Goal: Transaction & Acquisition: Purchase product/service

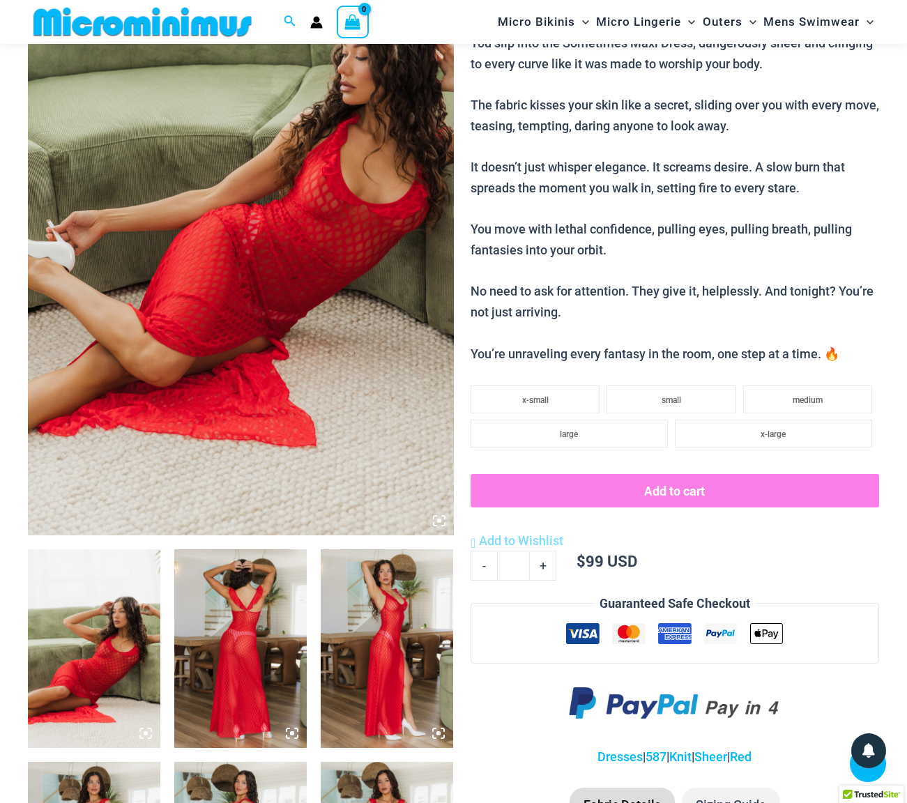
scroll to position [234, 0]
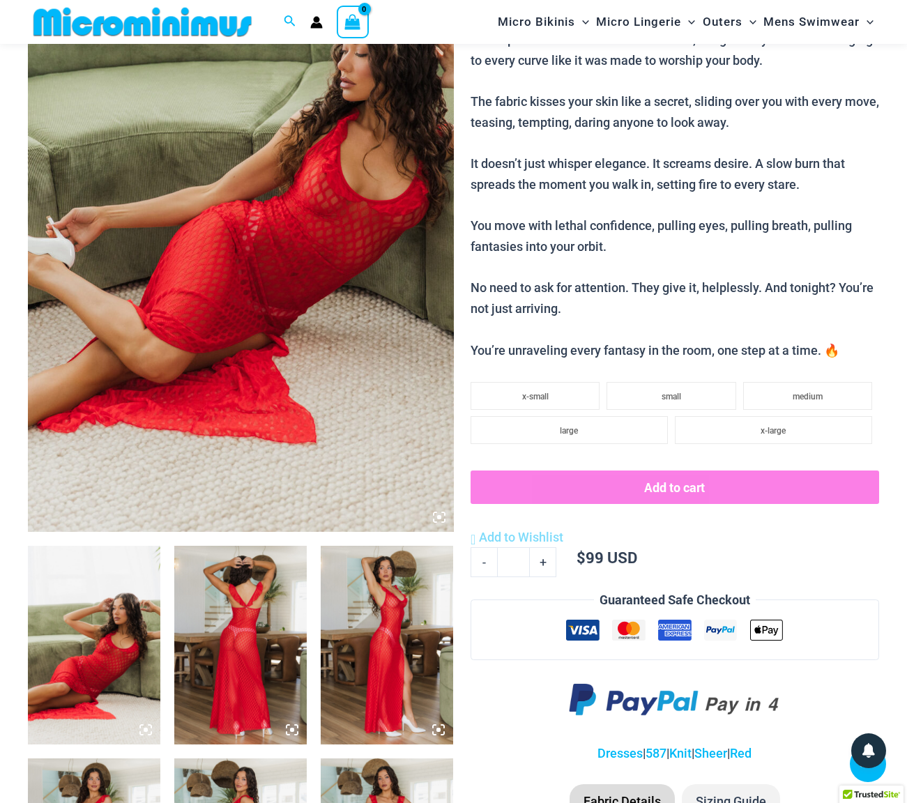
click at [96, 611] on img at bounding box center [94, 645] width 132 height 199
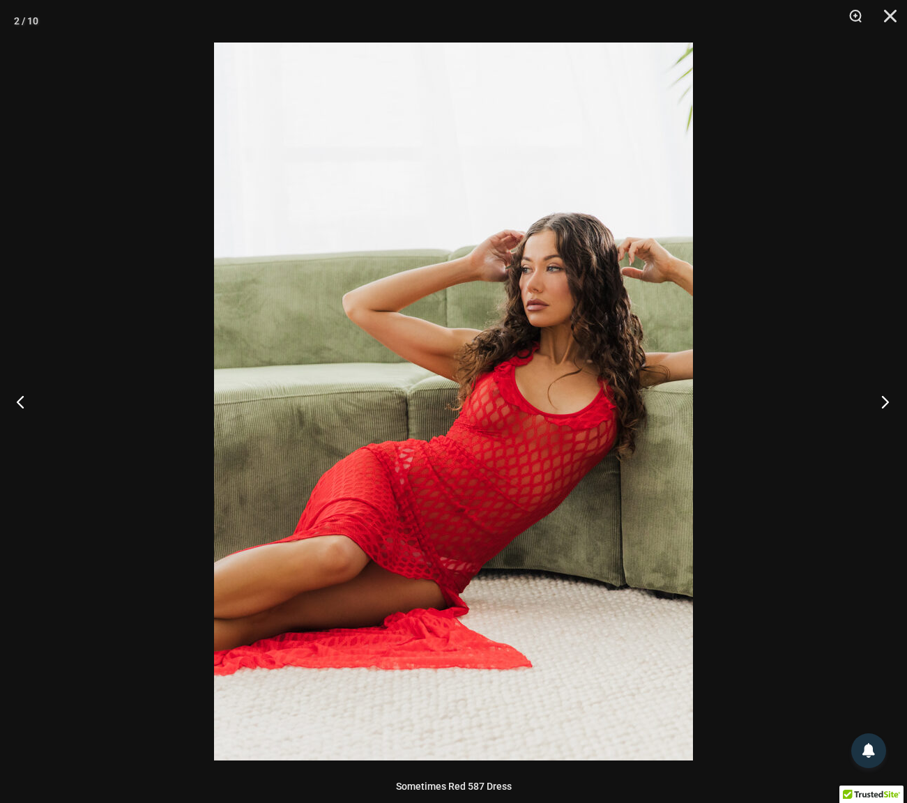
click at [884, 402] on button "Next" at bounding box center [881, 402] width 52 height 70
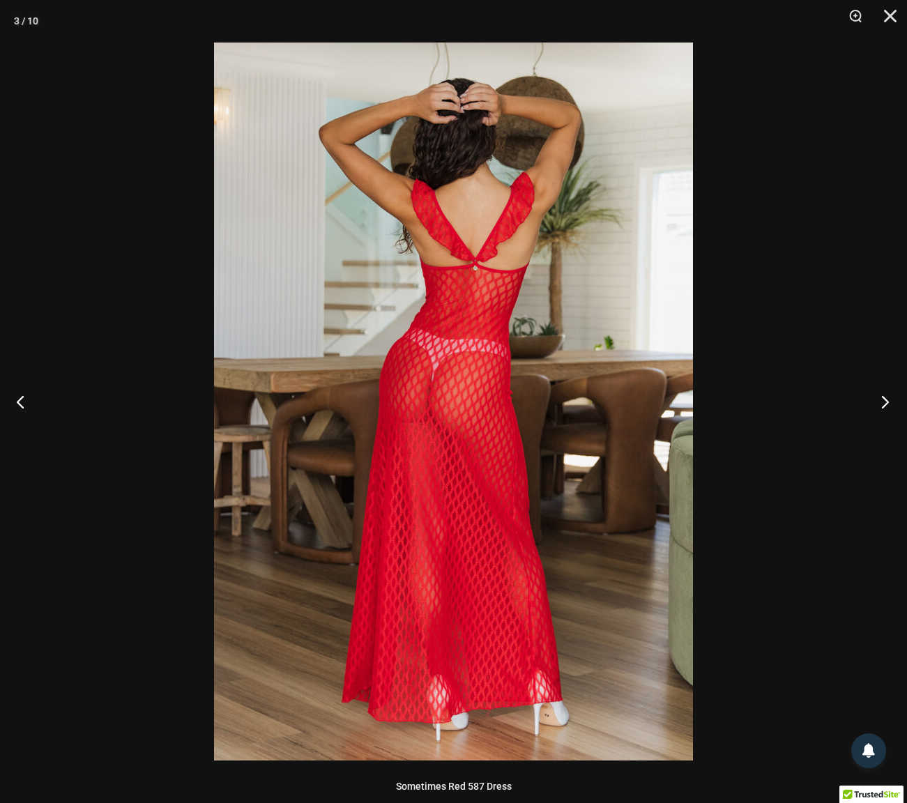
click at [881, 404] on button "Next" at bounding box center [881, 402] width 52 height 70
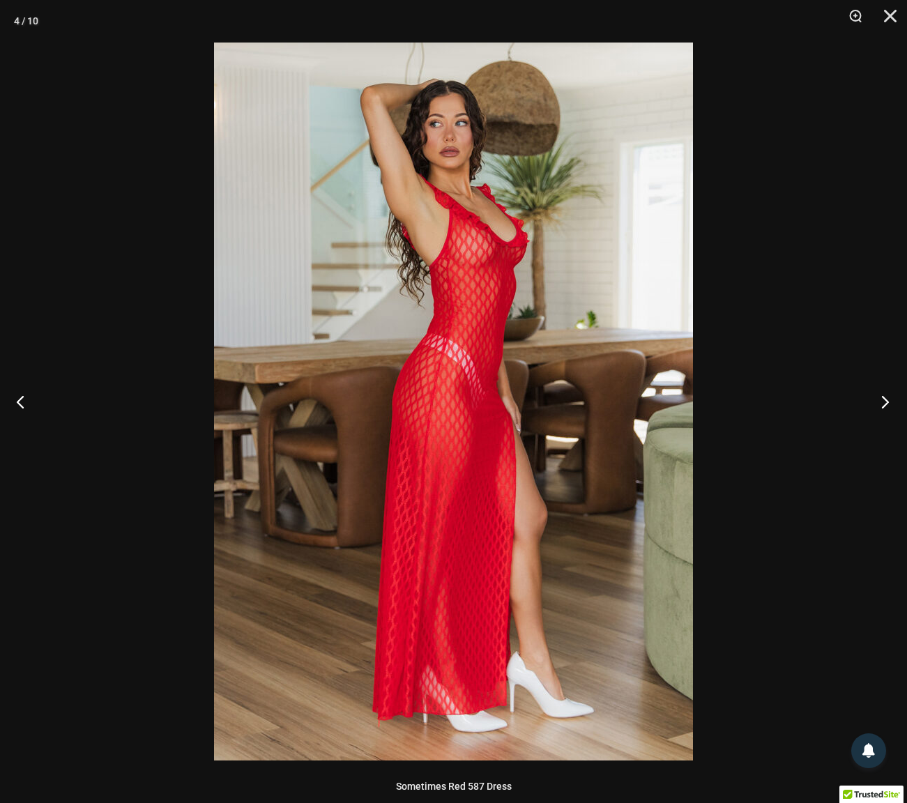
click at [881, 404] on button "Next" at bounding box center [881, 402] width 52 height 70
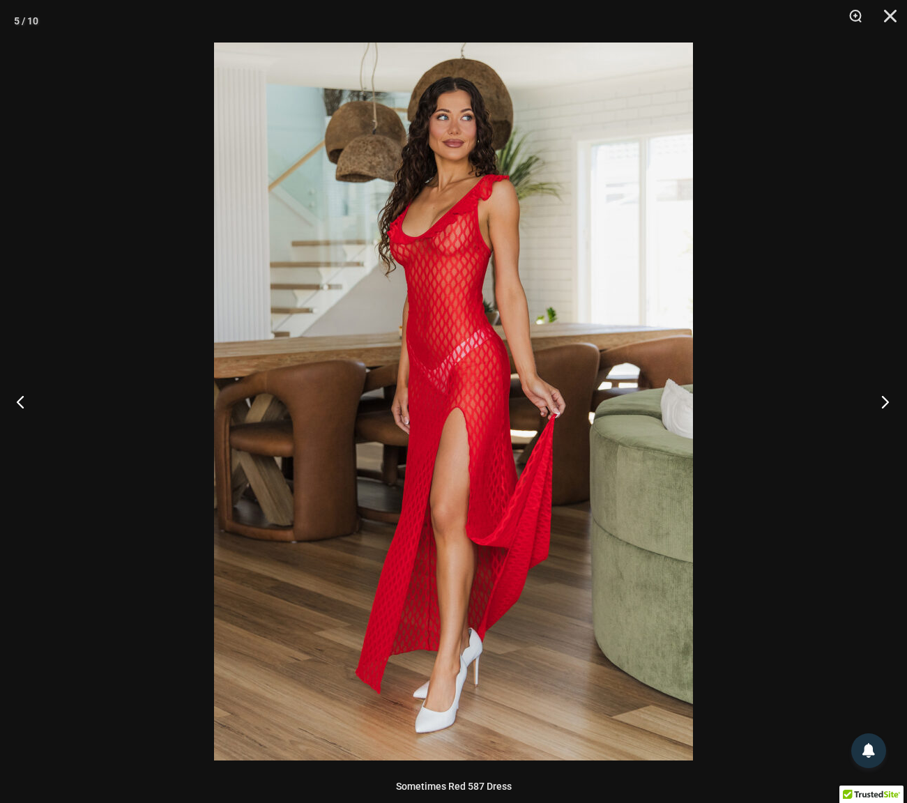
click at [881, 404] on button "Next" at bounding box center [881, 402] width 52 height 70
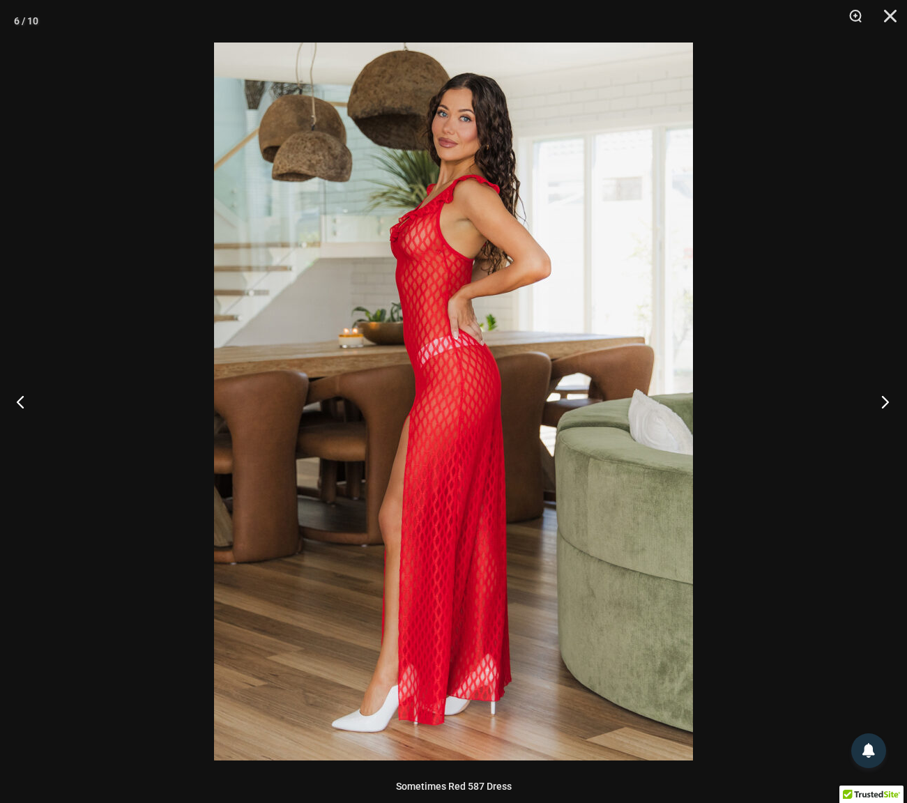
click at [881, 404] on button "Next" at bounding box center [881, 402] width 52 height 70
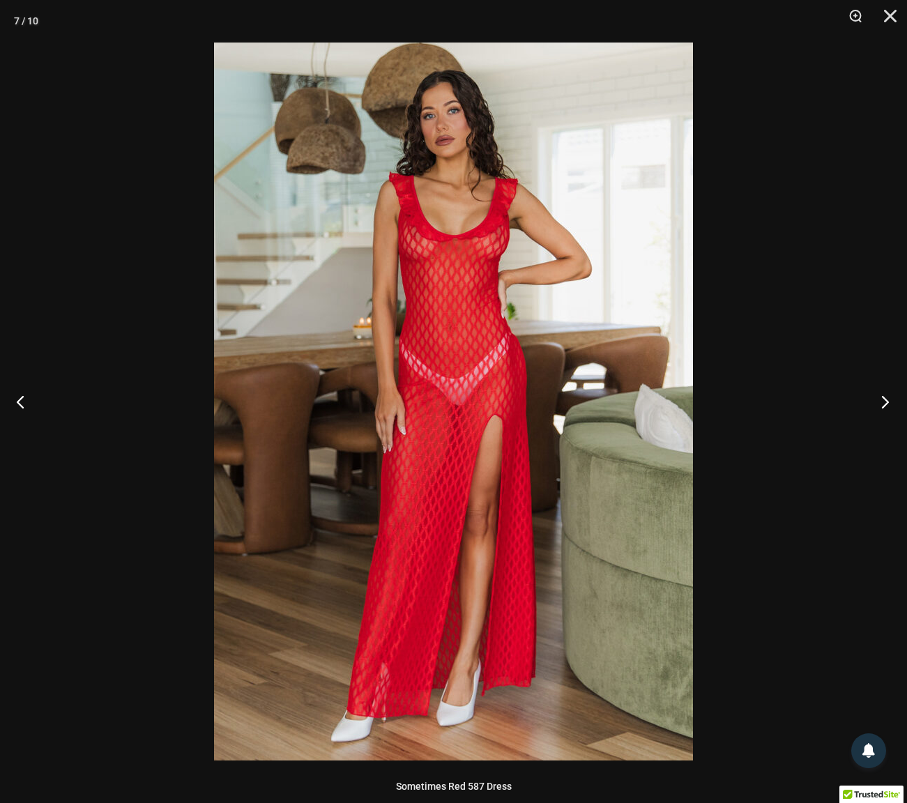
click at [881, 404] on button "Next" at bounding box center [881, 402] width 52 height 70
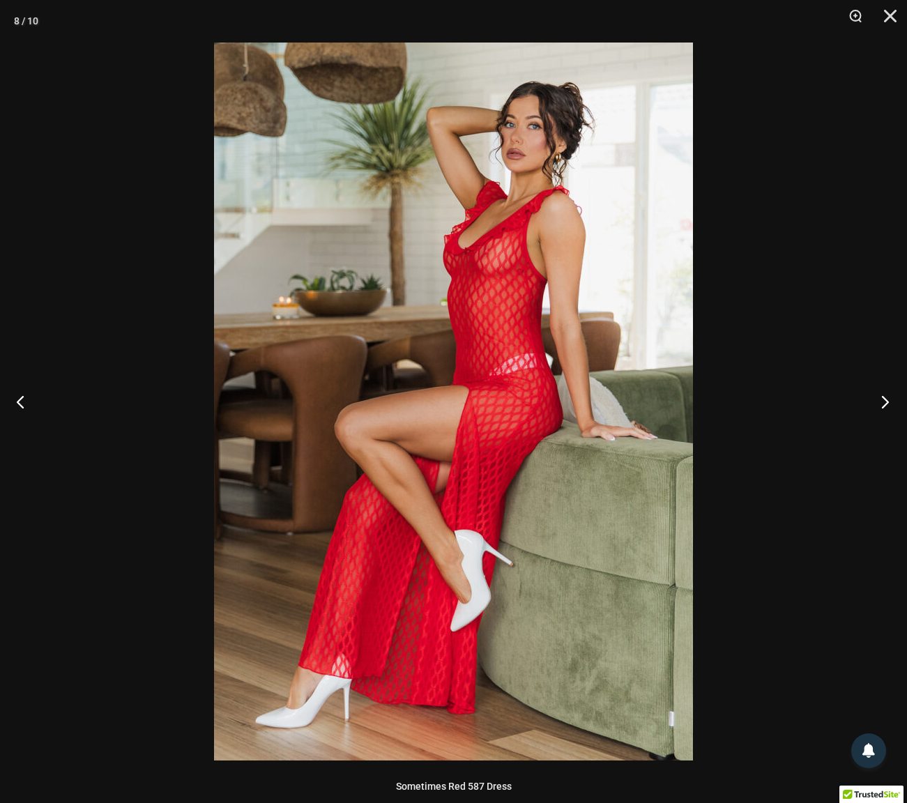
click at [881, 404] on button "Next" at bounding box center [881, 402] width 52 height 70
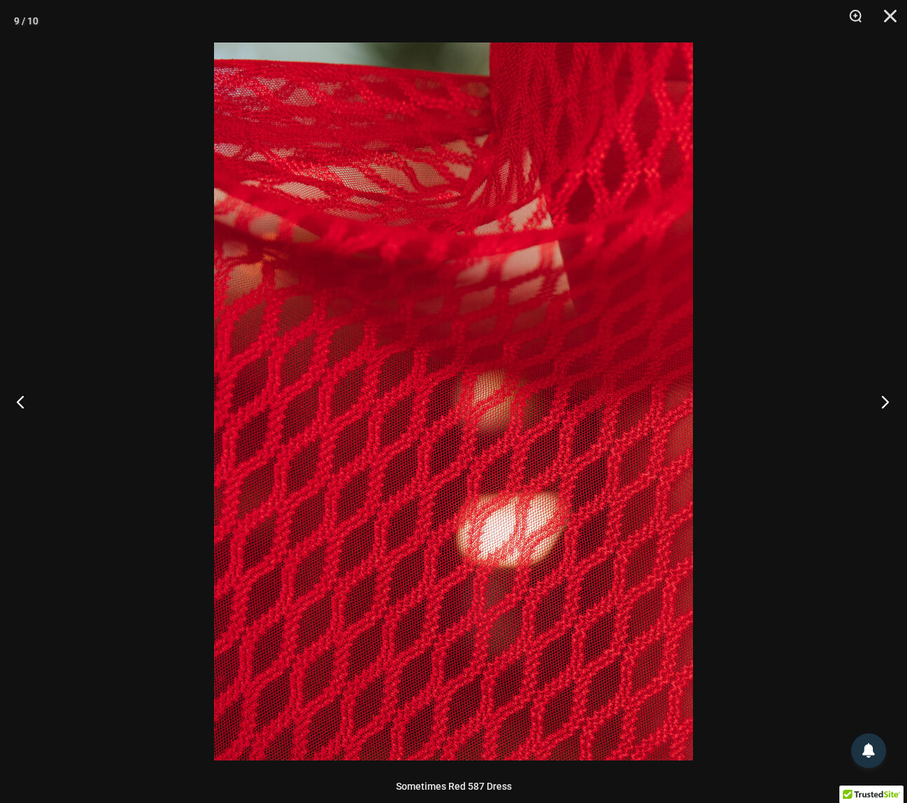
click at [881, 404] on button "Next" at bounding box center [881, 402] width 52 height 70
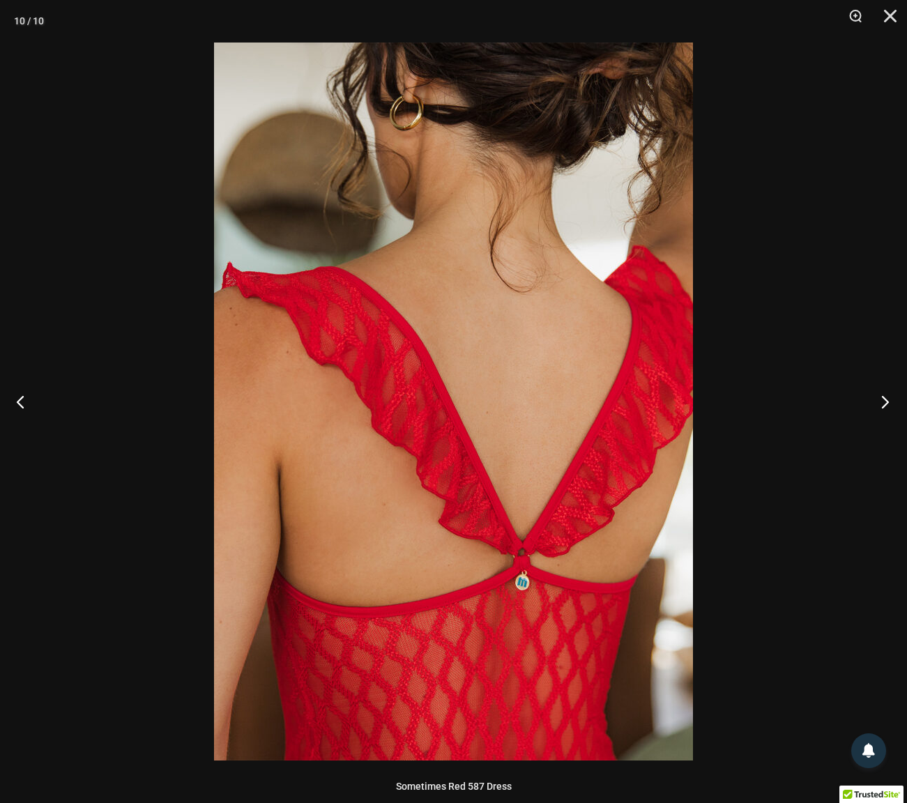
click at [881, 404] on button "Next" at bounding box center [881, 402] width 52 height 70
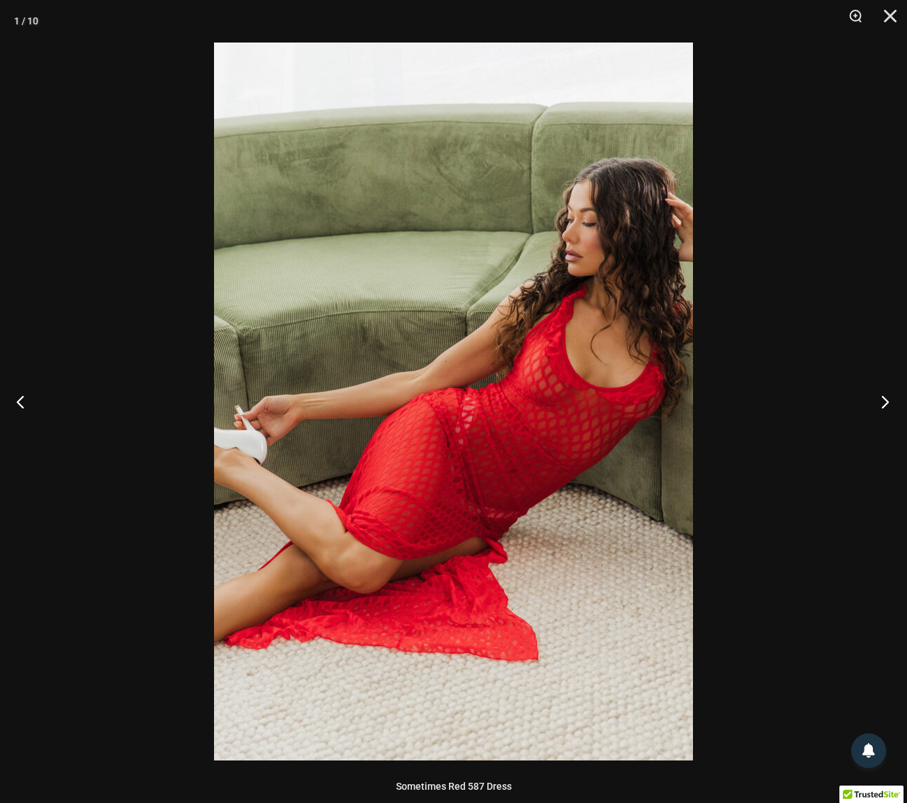
click at [881, 404] on button "Next" at bounding box center [881, 402] width 52 height 70
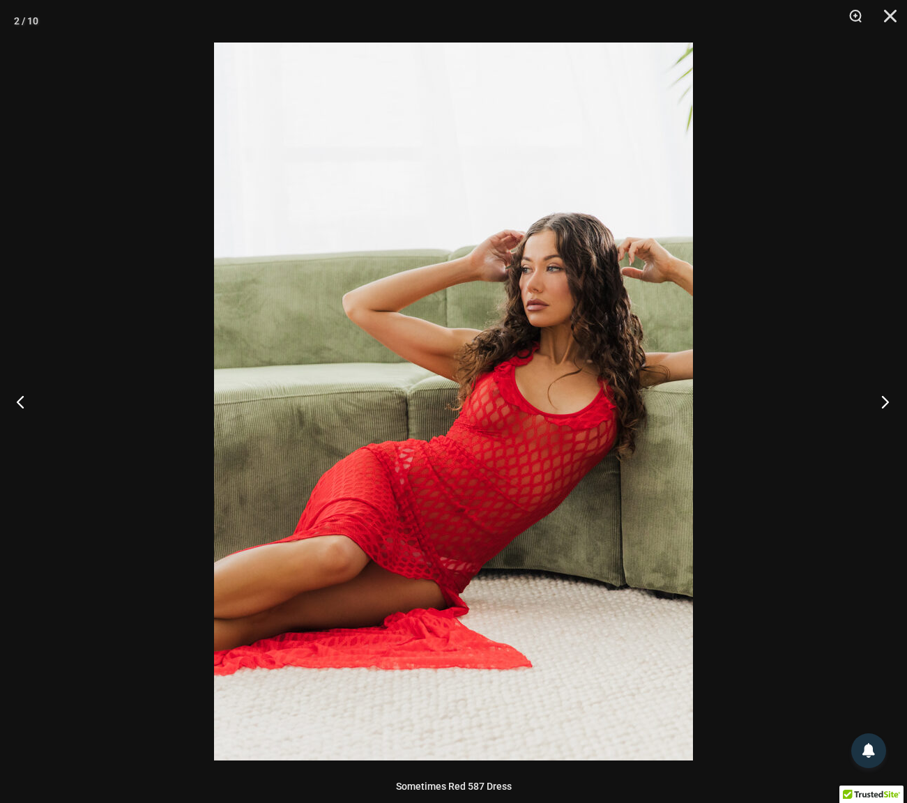
click at [881, 404] on button "Next" at bounding box center [881, 402] width 52 height 70
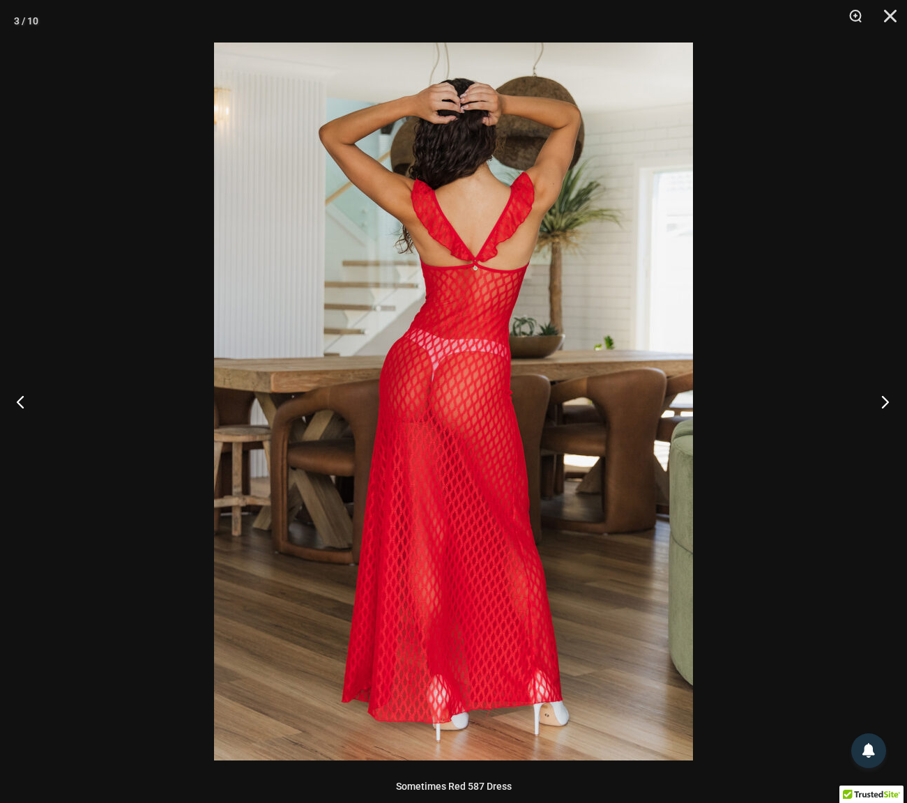
click at [881, 404] on button "Next" at bounding box center [881, 402] width 52 height 70
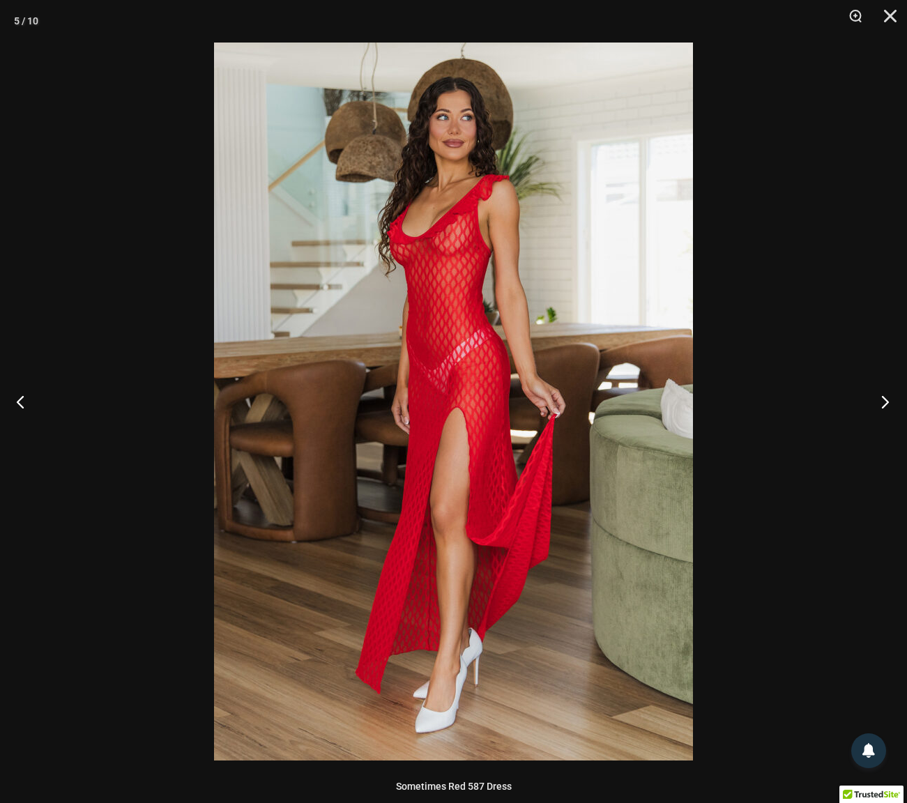
click at [881, 404] on button "Next" at bounding box center [881, 402] width 52 height 70
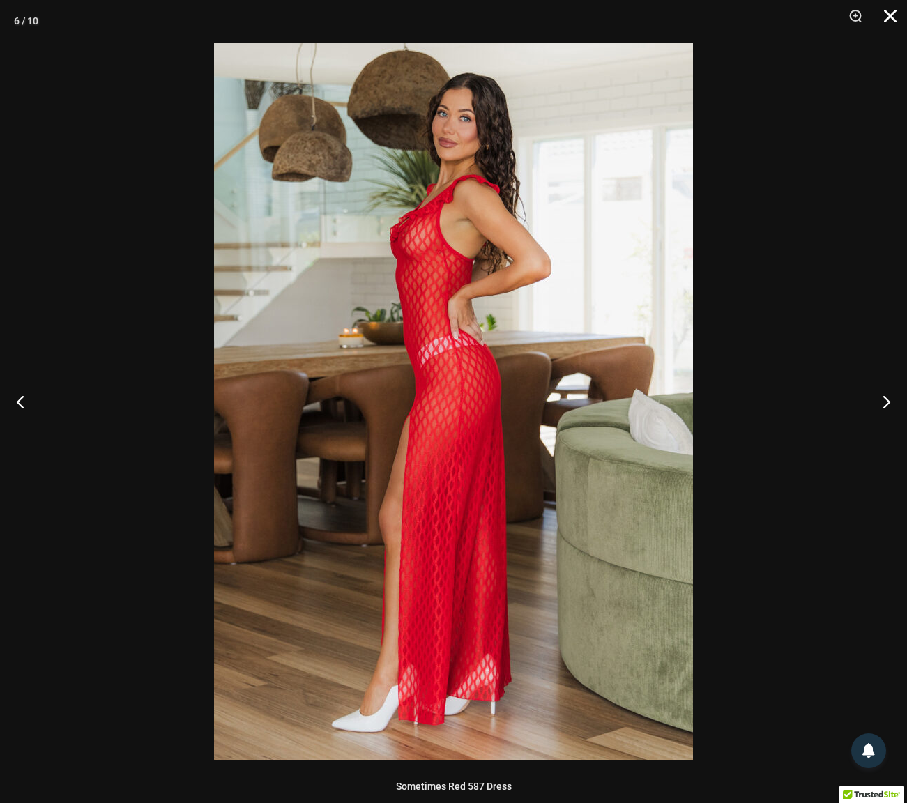
click at [892, 12] on button "Close" at bounding box center [885, 21] width 35 height 42
